Goal: Transaction & Acquisition: Purchase product/service

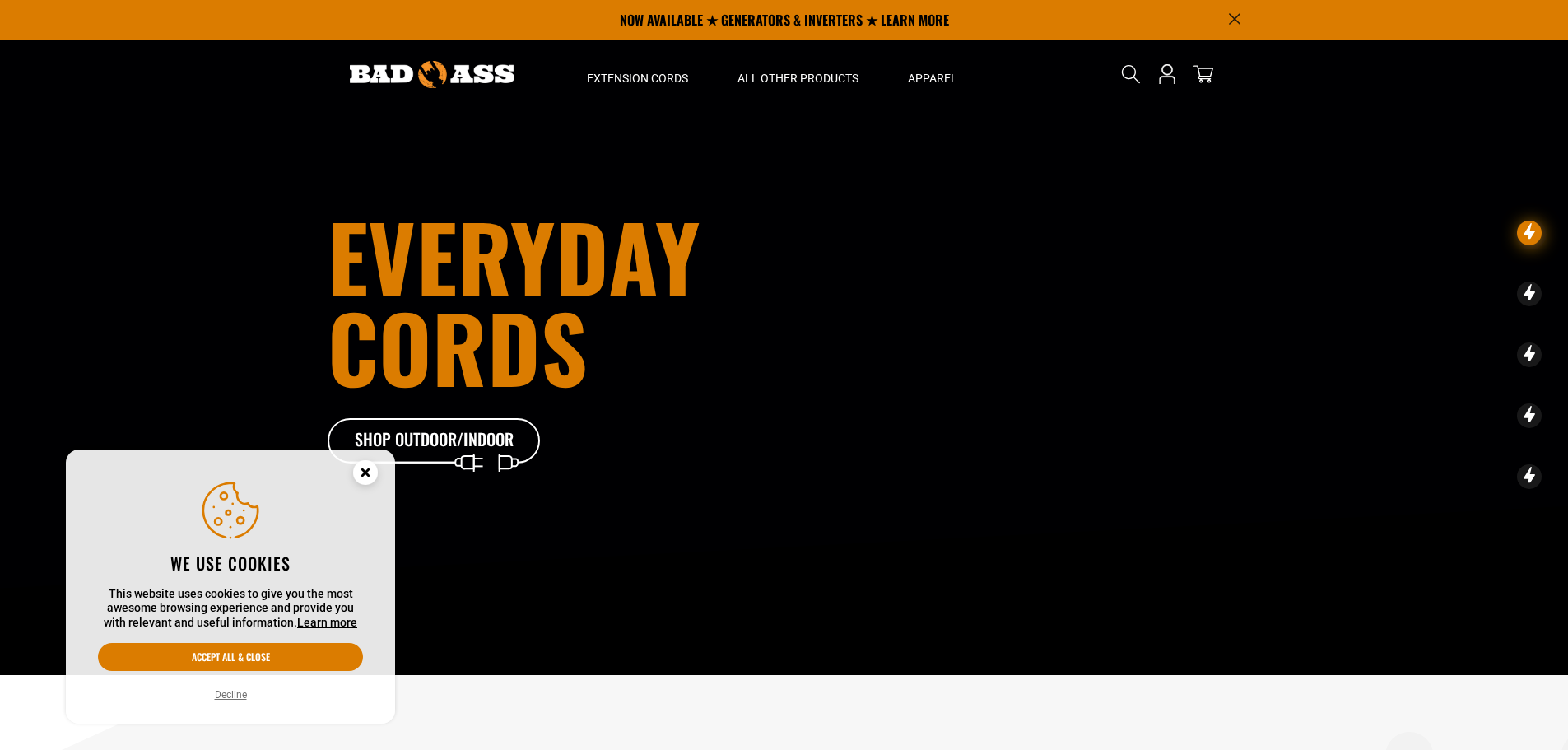
click at [365, 470] on icon "Cookie Consent" at bounding box center [364, 472] width 6 height 6
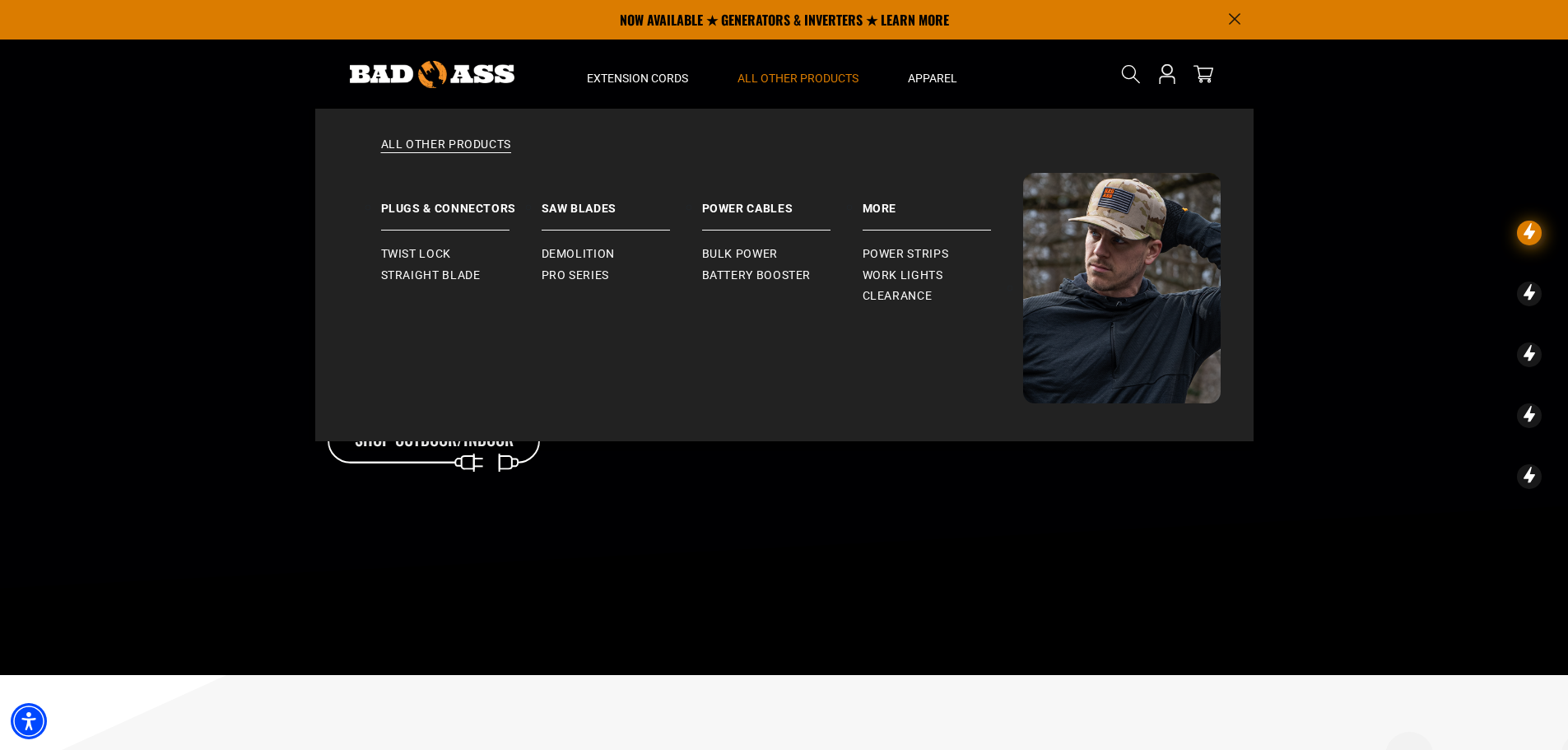
click at [799, 79] on span "All Other Products" at bounding box center [798, 78] width 121 height 15
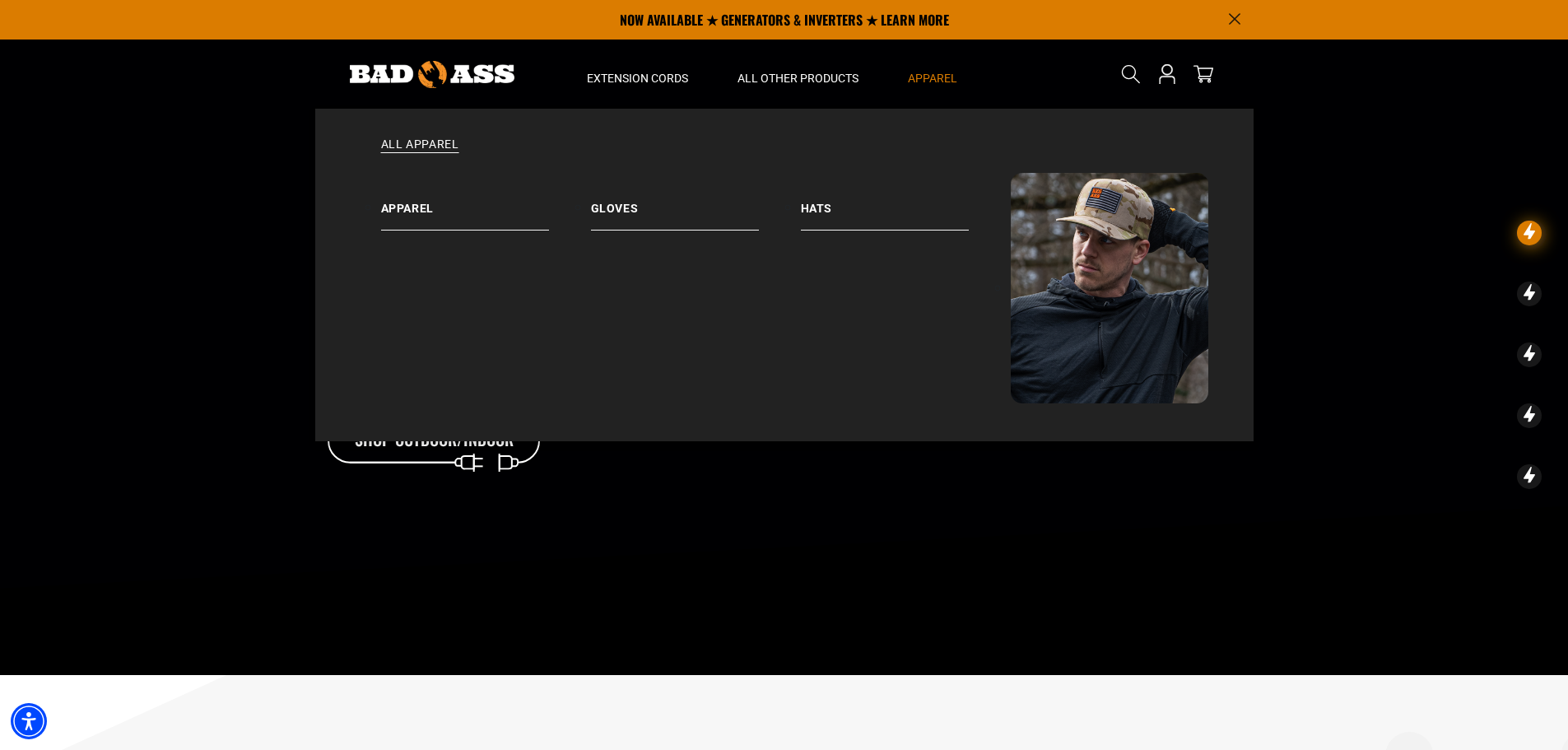
click at [947, 79] on span "Apparel" at bounding box center [933, 78] width 49 height 15
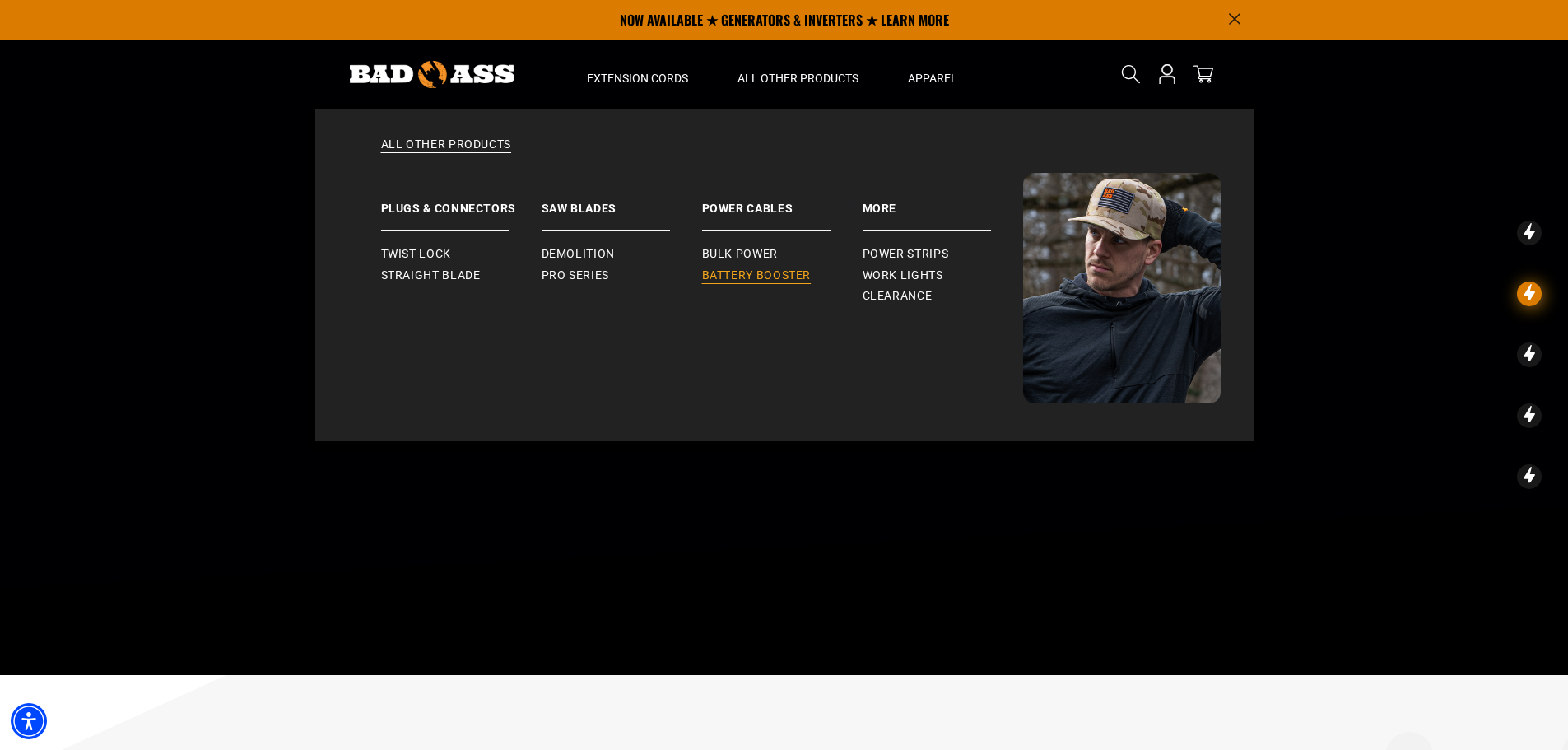
click at [747, 279] on span "Battery Booster" at bounding box center [757, 275] width 109 height 15
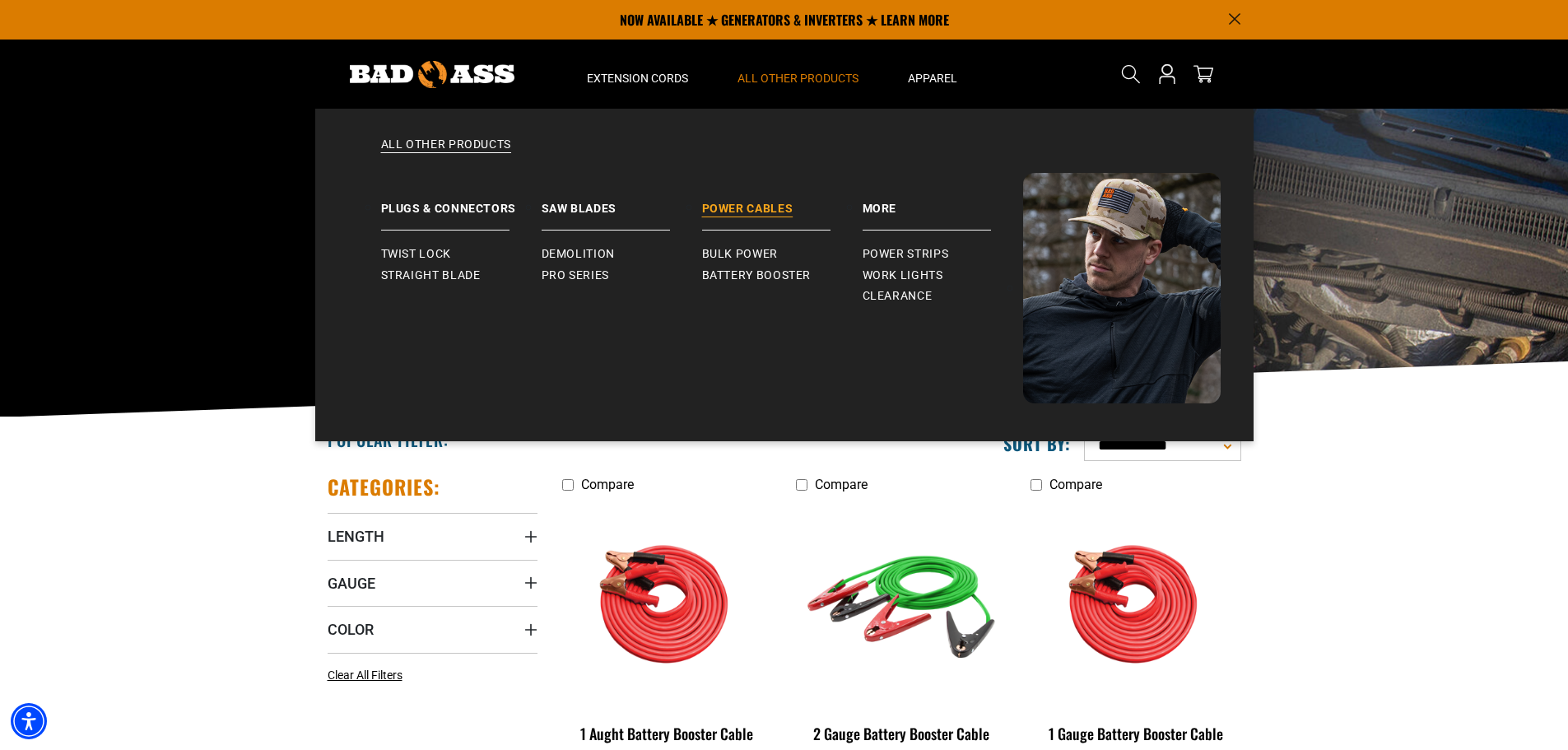
click at [770, 202] on link "Power Cables" at bounding box center [783, 201] width 161 height 57
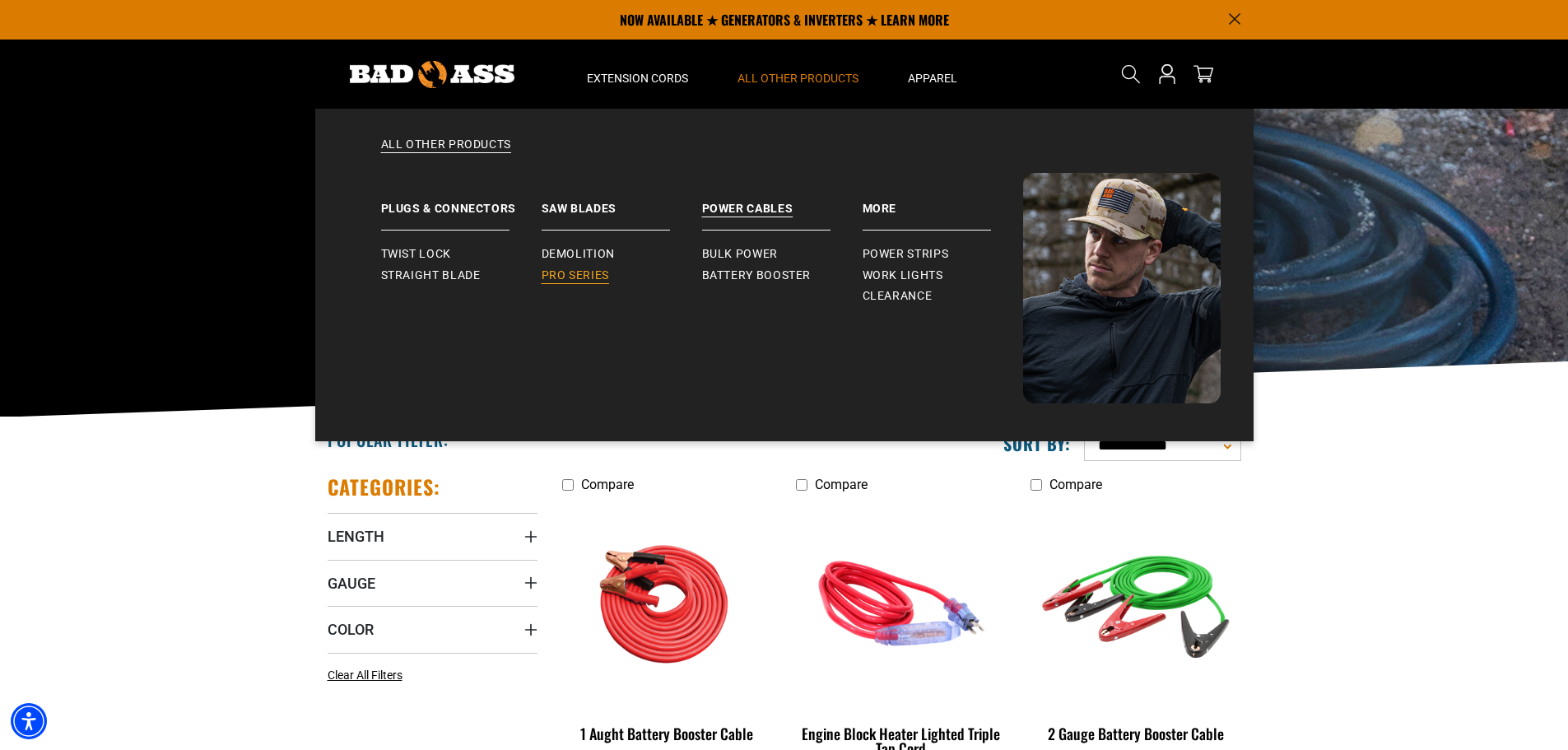
click at [597, 274] on span "Pro Series" at bounding box center [575, 275] width 67 height 15
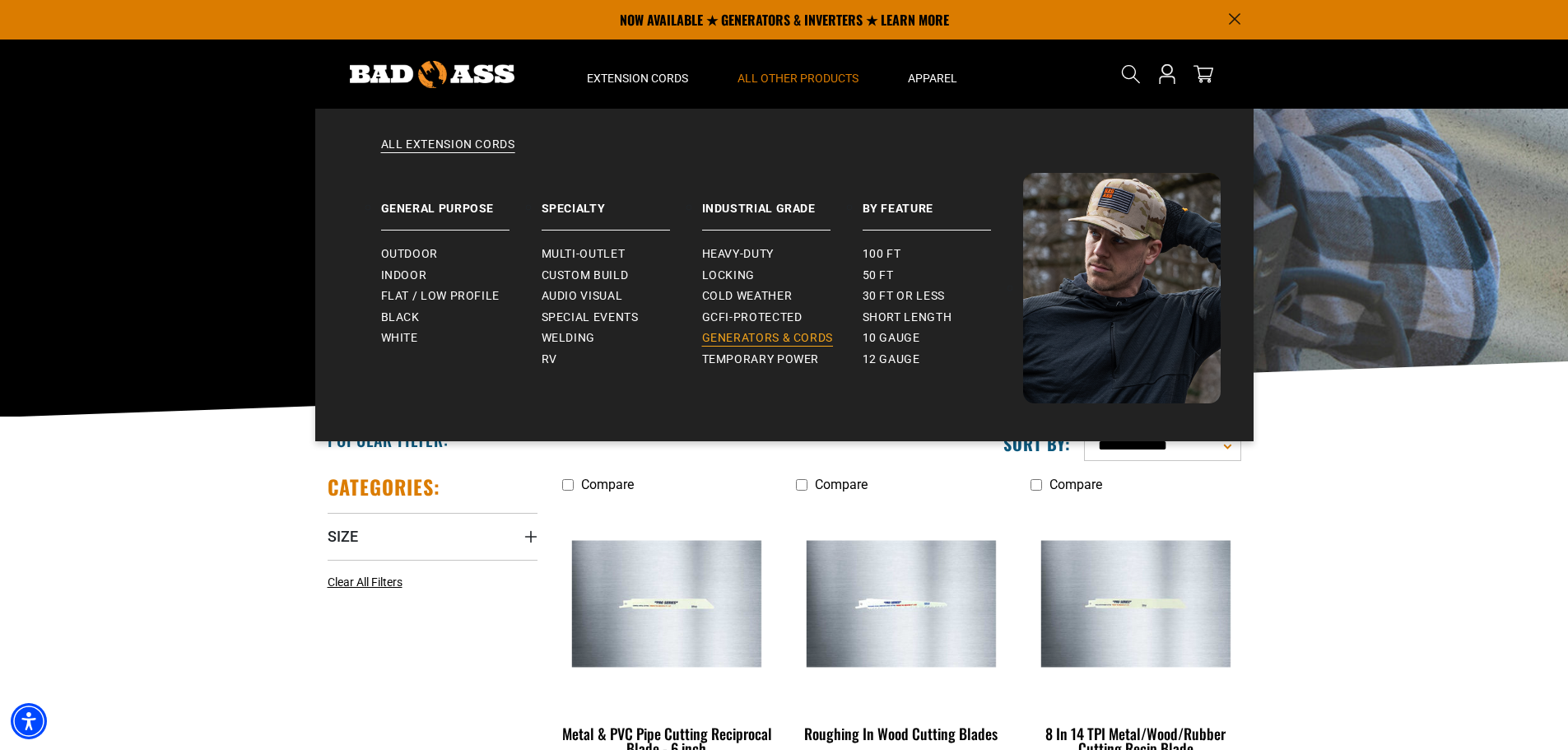
click at [724, 341] on span "Generators & Cords" at bounding box center [768, 338] width 131 height 15
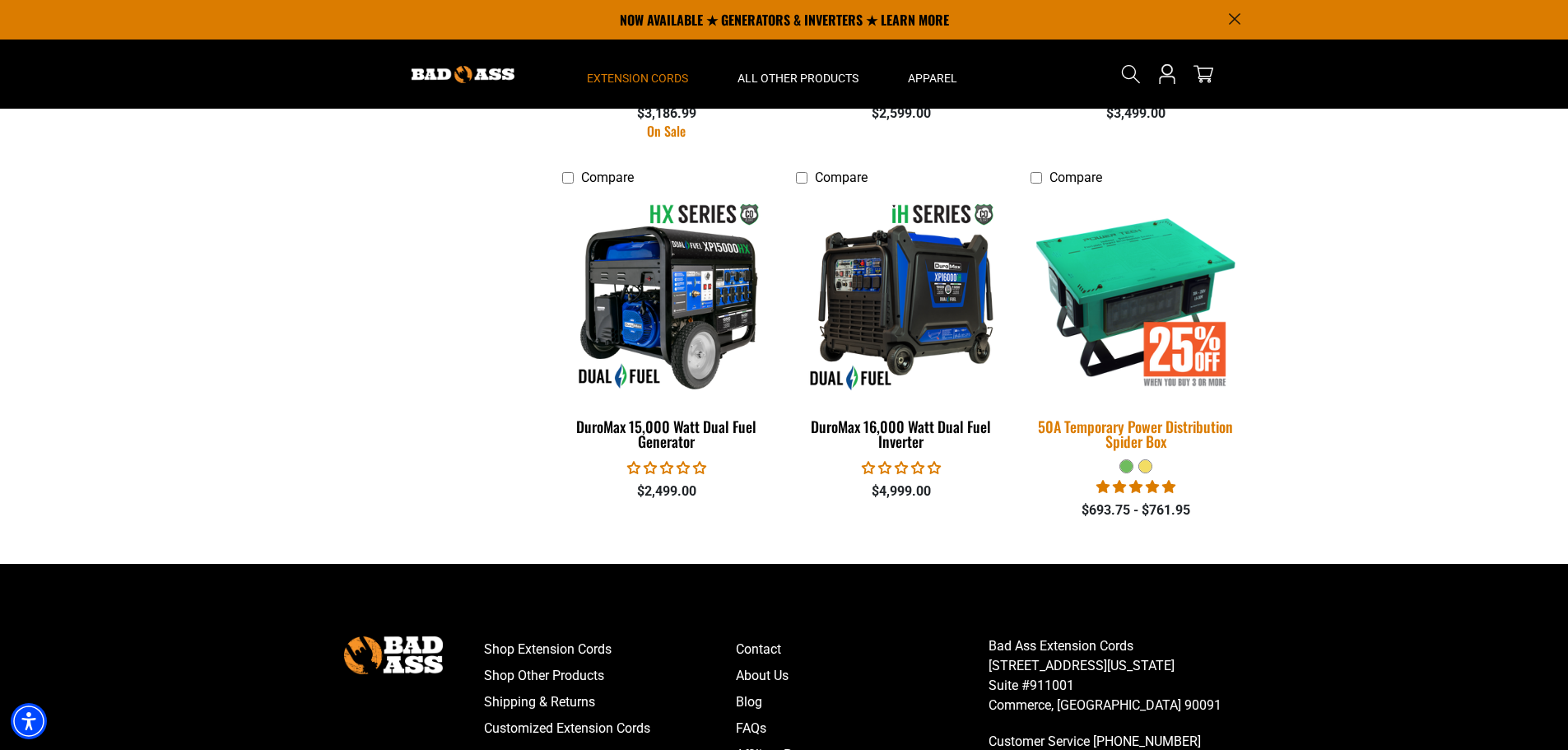
scroll to position [3374, 0]
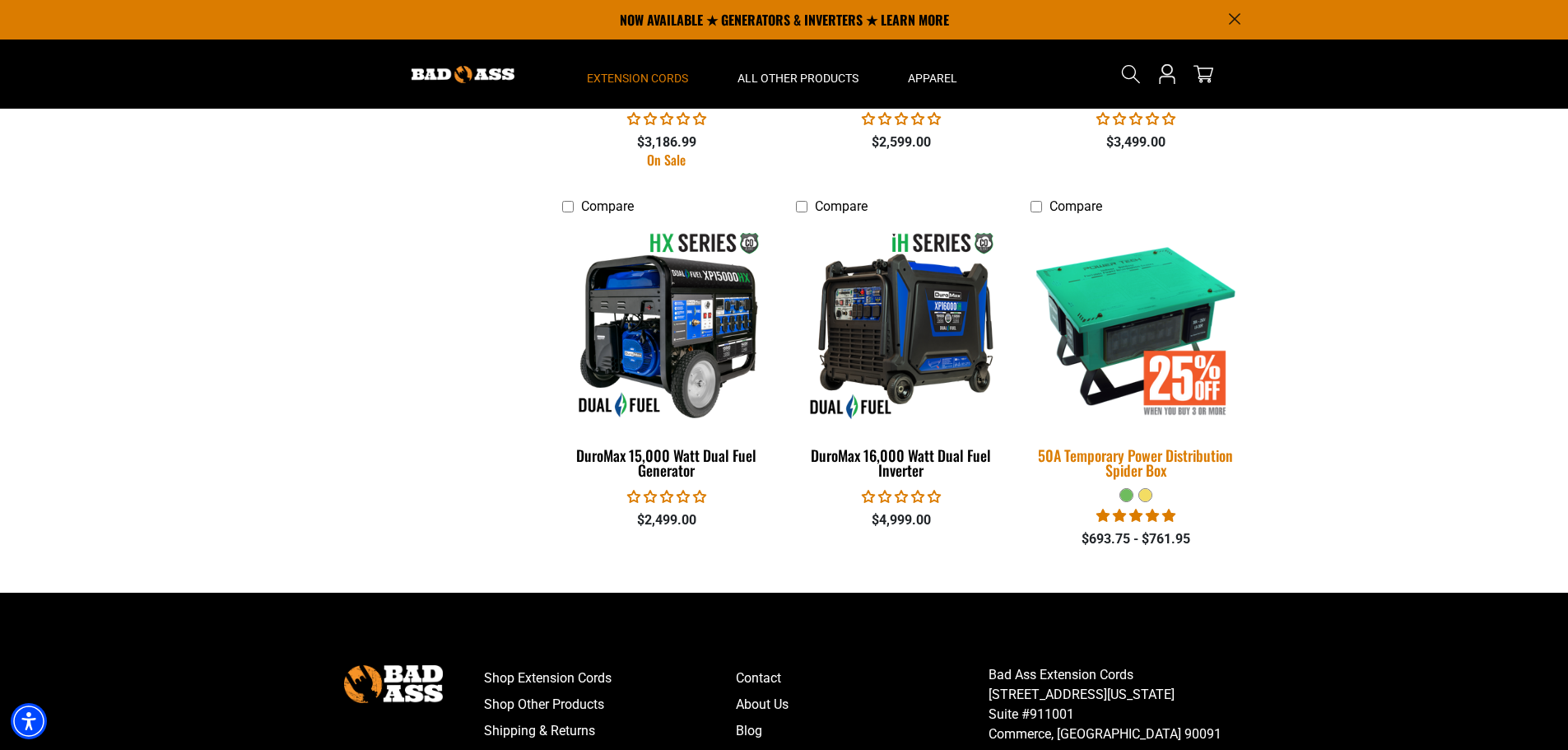
click at [1137, 289] on img at bounding box center [1135, 325] width 230 height 211
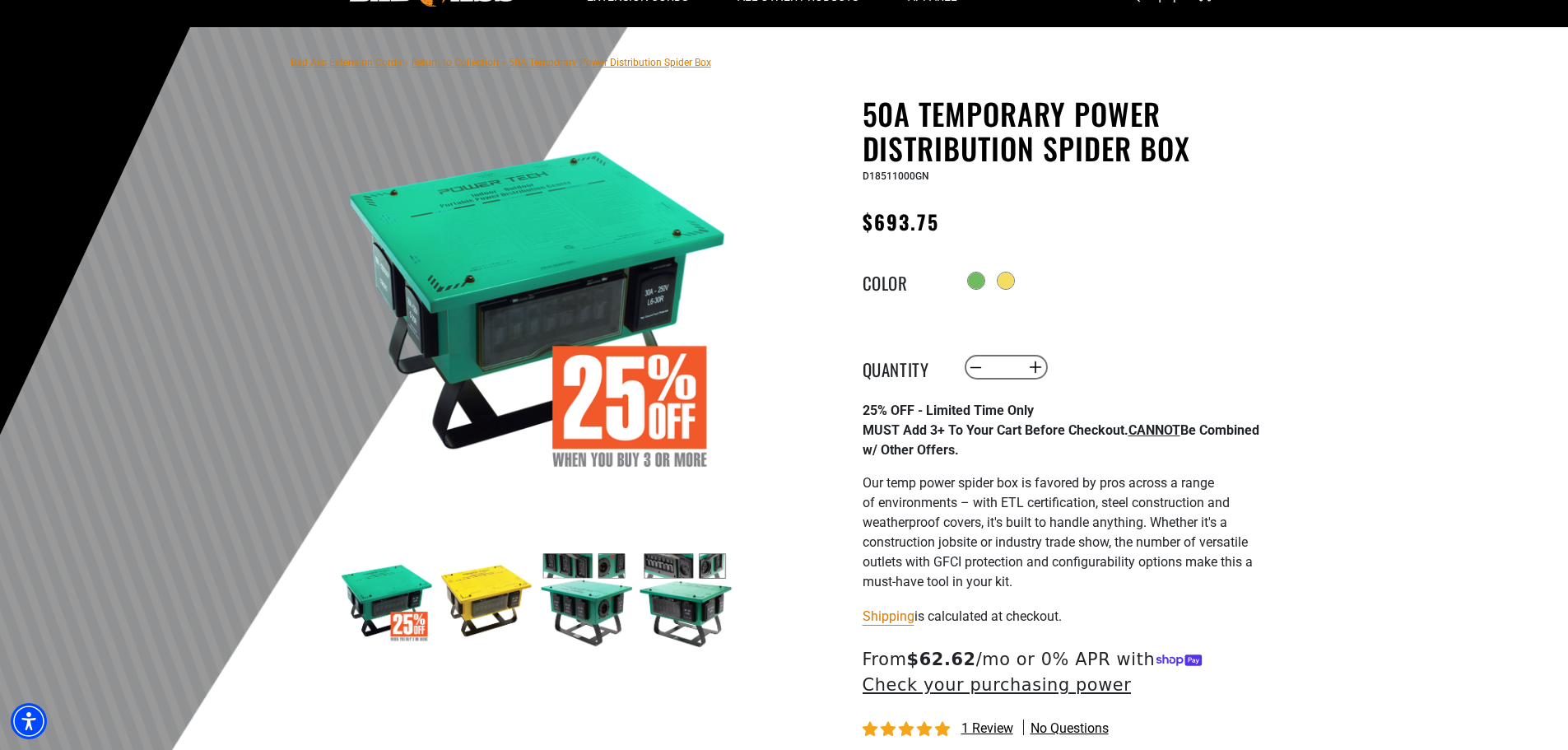
scroll to position [82, 0]
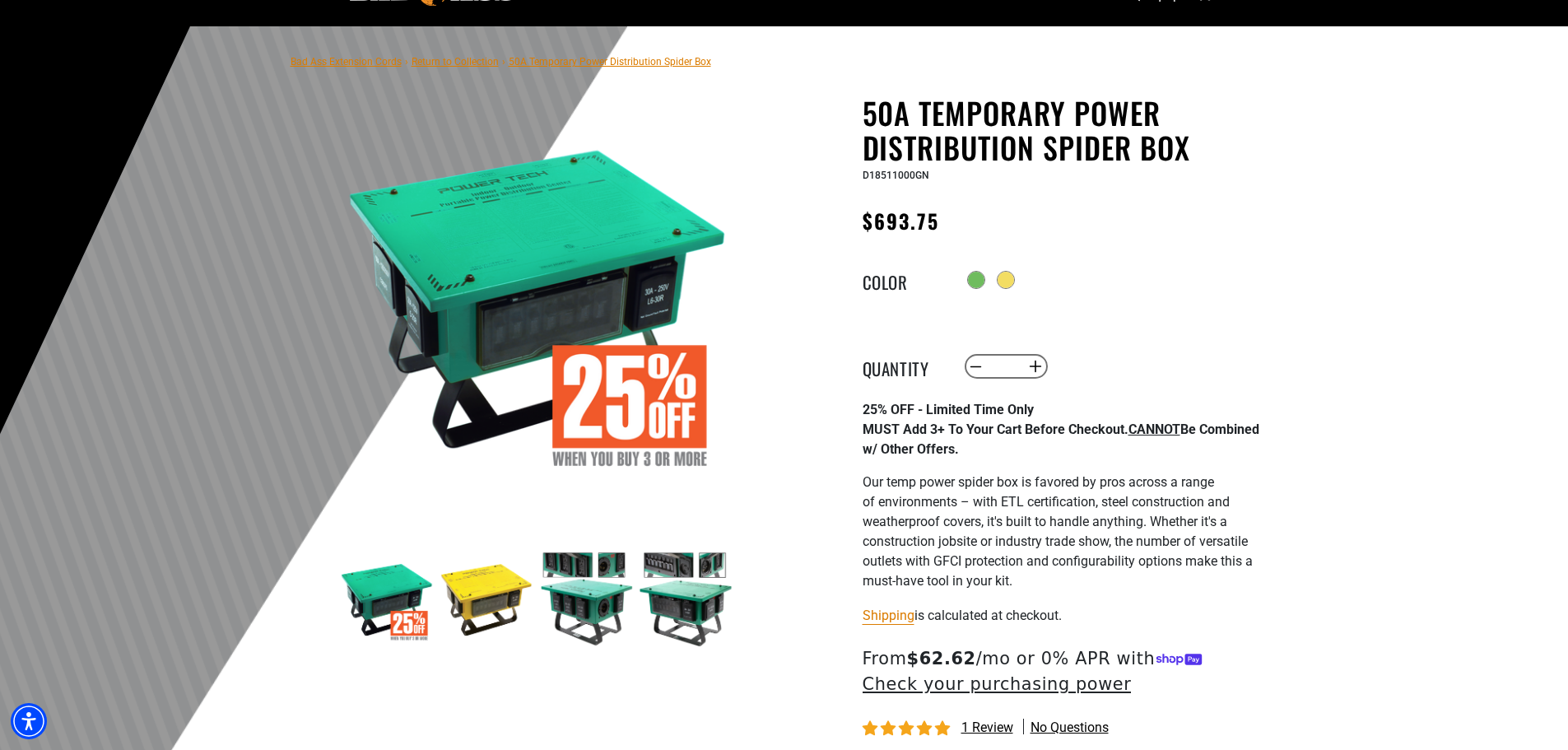
click at [482, 581] on img at bounding box center [486, 599] width 95 height 95
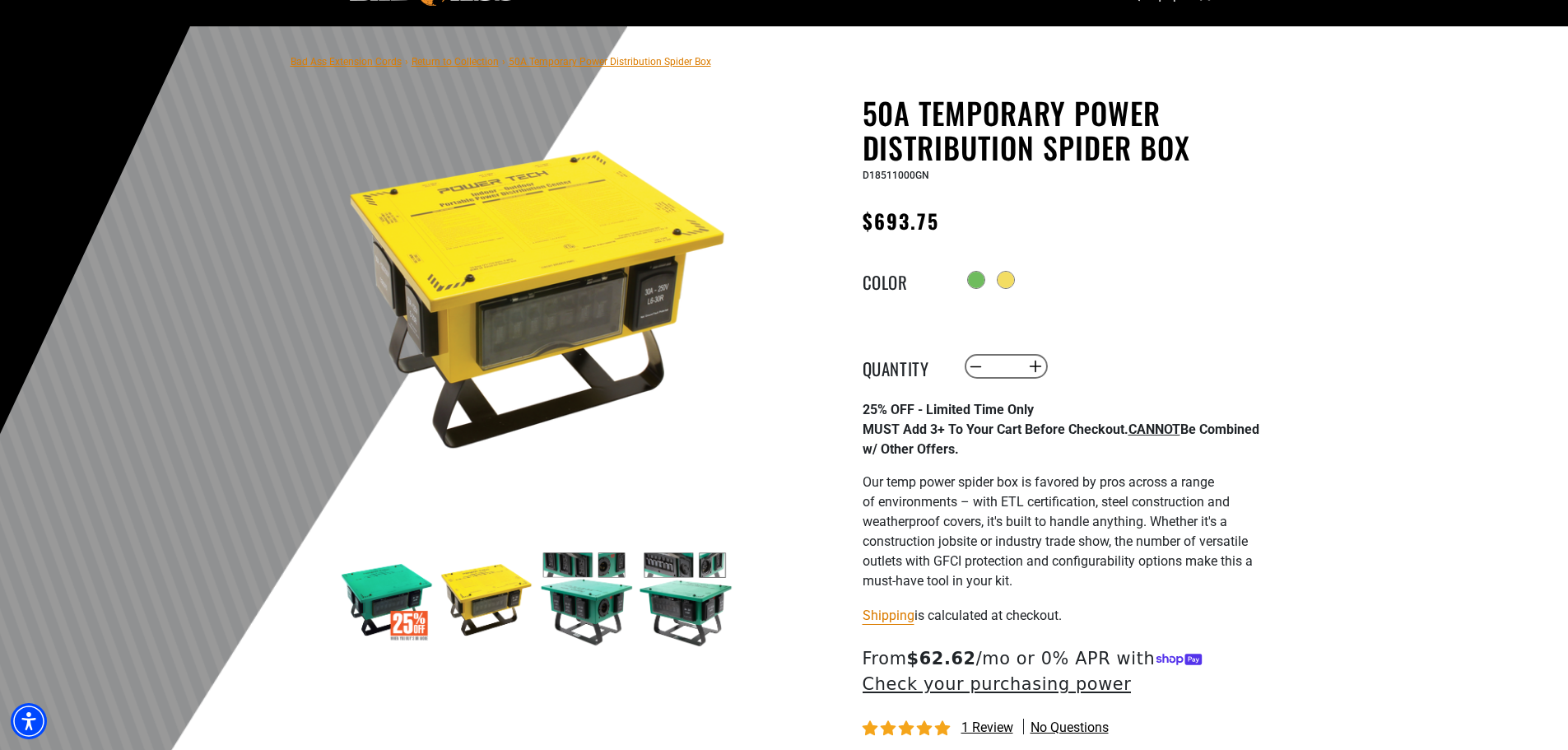
click at [579, 595] on img at bounding box center [586, 599] width 95 height 95
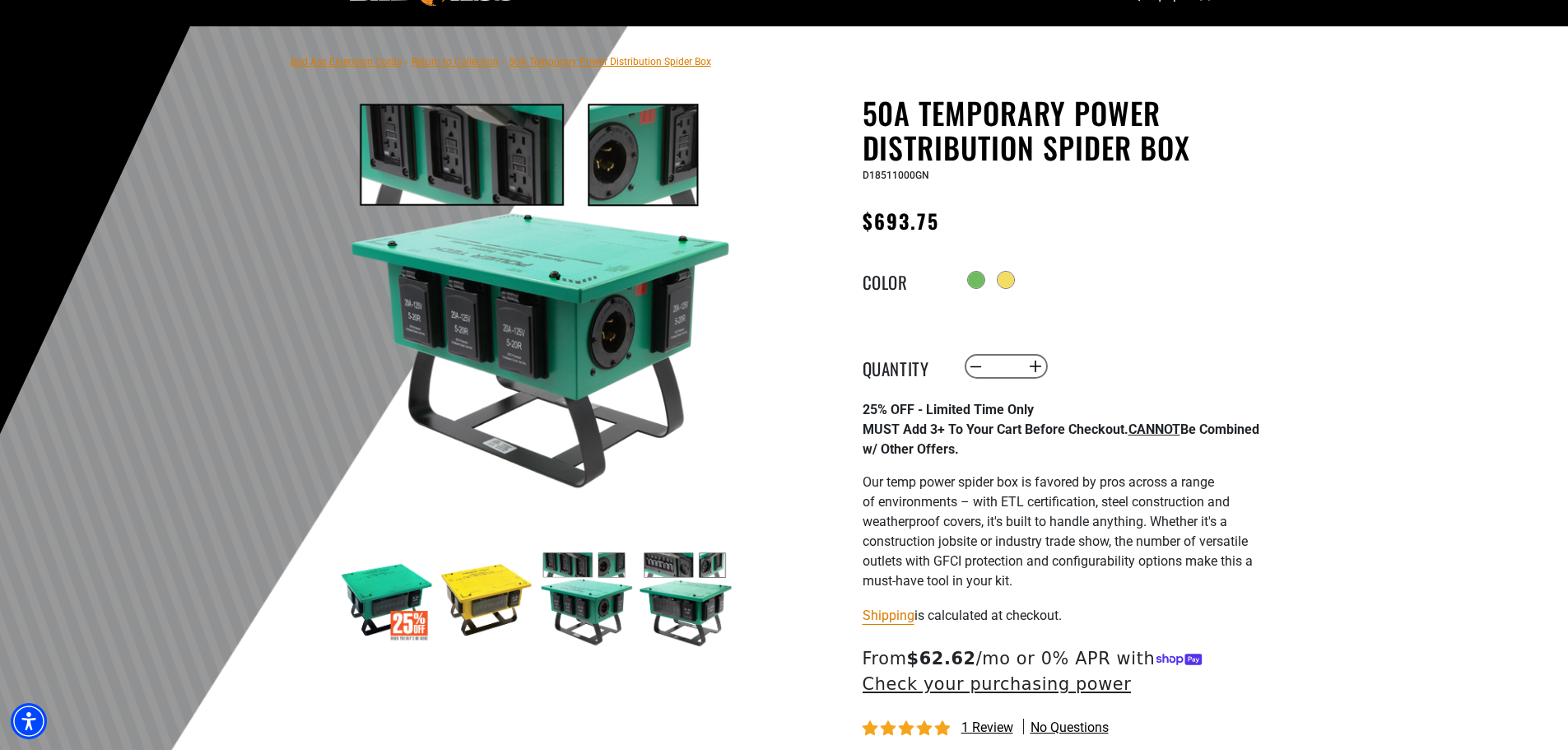
click at [664, 604] on img at bounding box center [686, 599] width 95 height 95
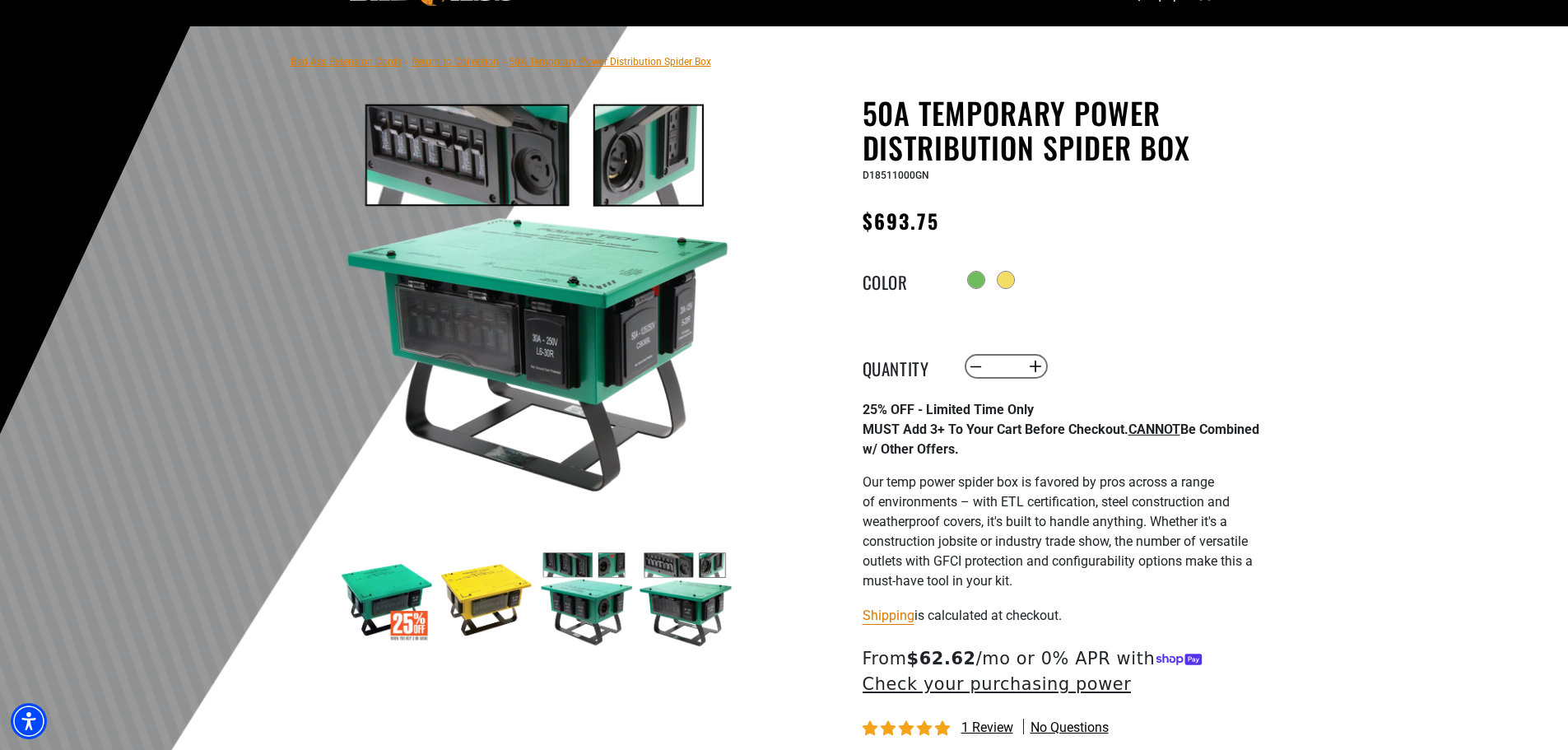
click at [494, 609] on img at bounding box center [486, 599] width 95 height 95
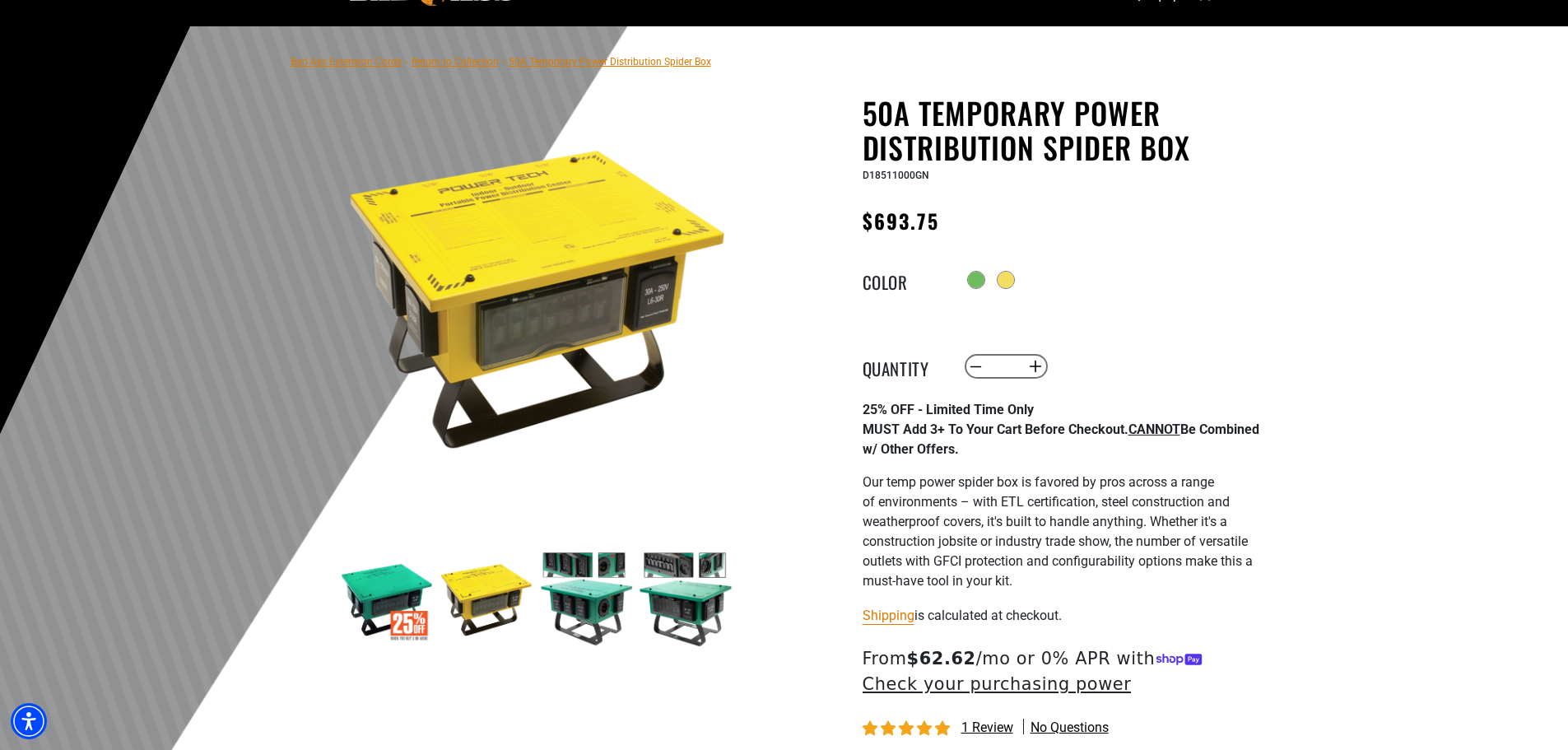
click at [473, 609] on img at bounding box center [486, 599] width 95 height 95
click at [599, 610] on img at bounding box center [586, 599] width 95 height 95
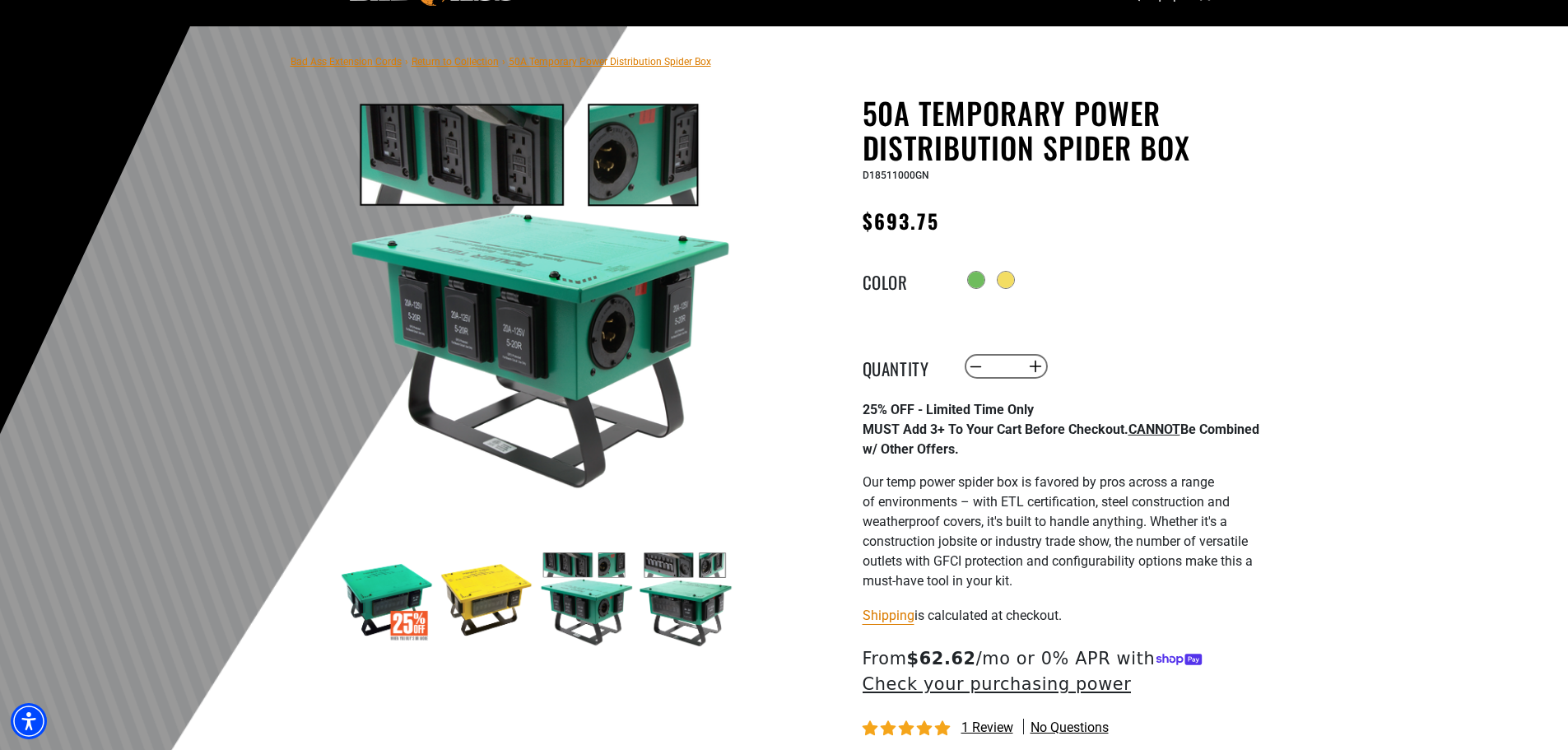
click at [664, 609] on img at bounding box center [686, 599] width 95 height 95
